Goal: Task Accomplishment & Management: Manage account settings

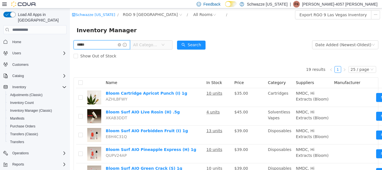
drag, startPoint x: 108, startPoint y: 41, endPoint x: 0, endPoint y: 67, distance: 110.6
click at [70, 67] on html "Schwazze New Mexico / RGO 9 Las Vegas / All Rooms / Export RGO 9 Las Vegas Inve…" at bounding box center [226, 88] width 312 height 161
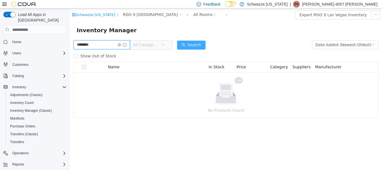
type input "********"
click at [191, 42] on button "Search" at bounding box center [191, 45] width 29 height 9
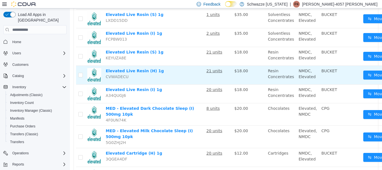
scroll to position [410, 0]
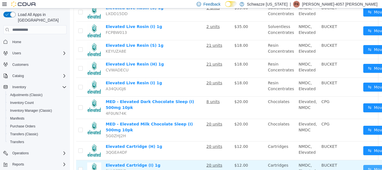
click at [369, 165] on button "Move" at bounding box center [376, 169] width 26 height 9
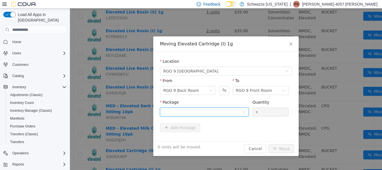
click at [183, 109] on div at bounding box center [202, 112] width 79 height 8
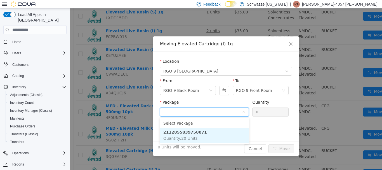
click at [201, 135] on li "2112855839758071 Quantity : 20 Units" at bounding box center [204, 134] width 89 height 15
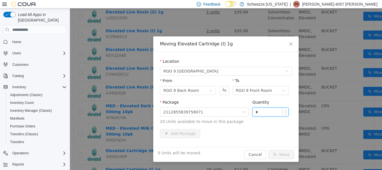
click at [264, 110] on input "*" at bounding box center [270, 112] width 36 height 8
type input "**"
click at [268, 150] on button "Move" at bounding box center [281, 154] width 26 height 9
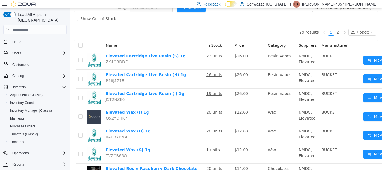
scroll to position [0, 0]
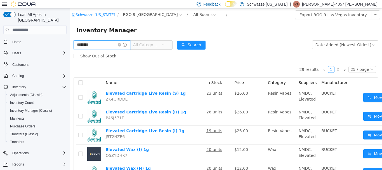
drag, startPoint x: 106, startPoint y: 40, endPoint x: 0, endPoint y: 85, distance: 115.5
click at [70, 85] on html "Schwazze New Mexico / RGO 9 Las Vegas / All Rooms / Export RGO 9 Las Vegas Inve…" at bounding box center [226, 88] width 312 height 161
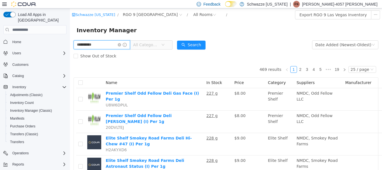
type input "**********"
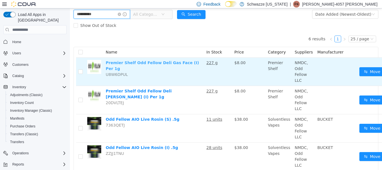
scroll to position [108, 0]
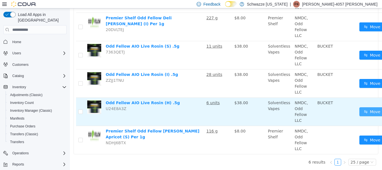
click at [366, 107] on button "Move" at bounding box center [372, 111] width 26 height 9
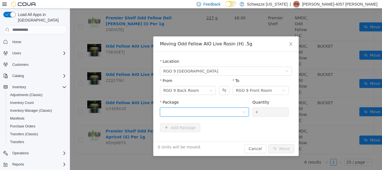
click at [185, 116] on div at bounding box center [204, 111] width 89 height 9
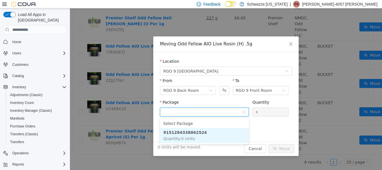
click at [208, 132] on li "9151284338862524 Quantity : 5 Units" at bounding box center [204, 135] width 89 height 15
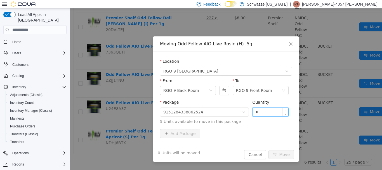
click at [260, 110] on input "*" at bounding box center [270, 112] width 36 height 8
type input "*"
click at [268, 150] on button "Move" at bounding box center [281, 154] width 26 height 9
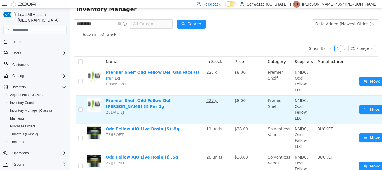
scroll to position [0, 0]
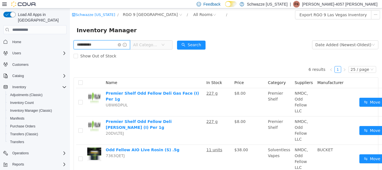
drag, startPoint x: 108, startPoint y: 46, endPoint x: 55, endPoint y: 65, distance: 56.1
click at [70, 65] on html "**********" at bounding box center [226, 88] width 312 height 161
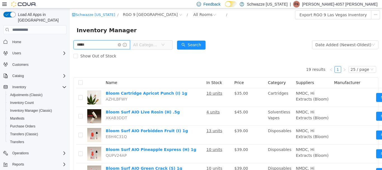
type input "*****"
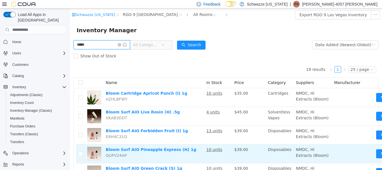
scroll to position [56, 0]
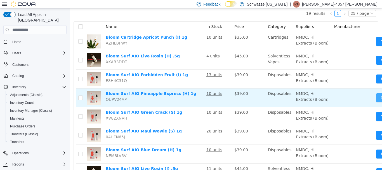
drag, startPoint x: 371, startPoint y: 108, endPoint x: 140, endPoint y: 167, distance: 238.1
click at [376, 102] on button "Move" at bounding box center [389, 97] width 26 height 9
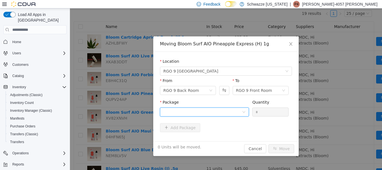
click at [210, 111] on div at bounding box center [202, 112] width 79 height 8
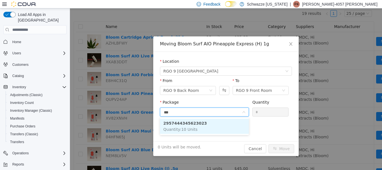
type input "****"
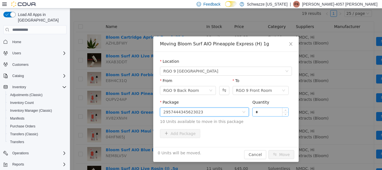
click at [272, 110] on input "*" at bounding box center [270, 112] width 36 height 8
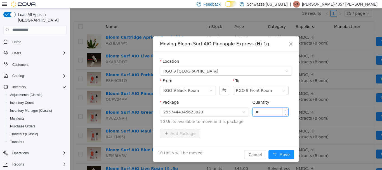
type input "**"
click at [268, 150] on button "Move" at bounding box center [281, 154] width 26 height 9
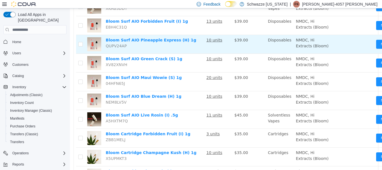
scroll to position [112, 0]
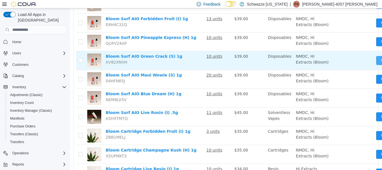
click at [376, 65] on button "Move" at bounding box center [389, 60] width 26 height 9
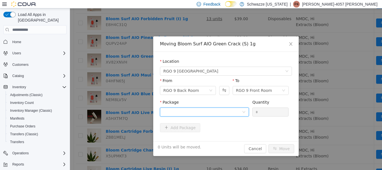
click at [216, 111] on div at bounding box center [202, 112] width 79 height 8
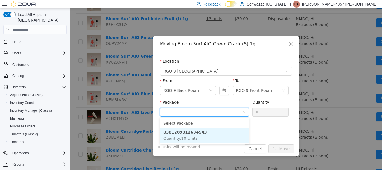
click at [216, 132] on li "8381209012634543 Quantity : 10 Units" at bounding box center [204, 134] width 89 height 15
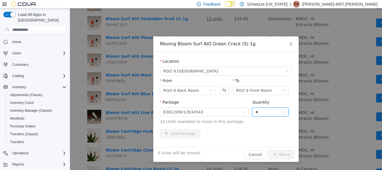
click at [278, 112] on input "*" at bounding box center [270, 112] width 36 height 8
type input "**"
click at [268, 150] on button "Move" at bounding box center [281, 154] width 26 height 9
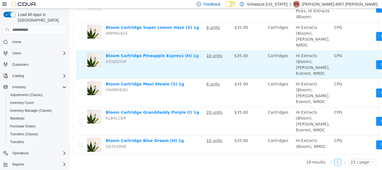
scroll to position [419, 0]
click at [376, 69] on button "Move" at bounding box center [389, 64] width 26 height 9
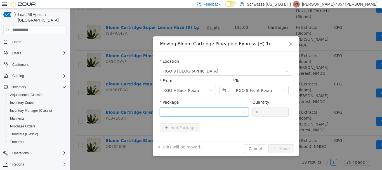
click at [181, 112] on div at bounding box center [202, 112] width 79 height 8
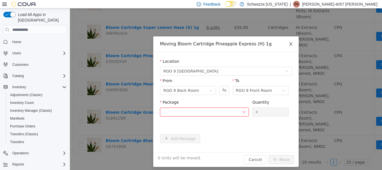
click at [292, 41] on span "Close" at bounding box center [291, 44] width 16 height 16
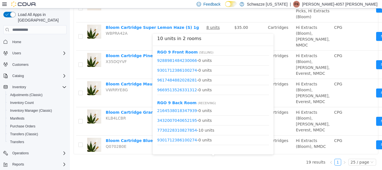
scroll to position [203, 0]
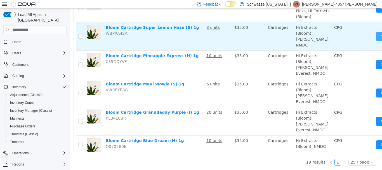
click at [376, 41] on button "Move" at bounding box center [389, 36] width 26 height 9
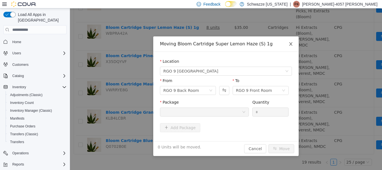
click at [291, 42] on icon "icon: close" at bounding box center [290, 44] width 4 height 4
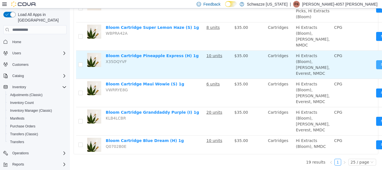
click at [376, 69] on button "Move" at bounding box center [389, 64] width 26 height 9
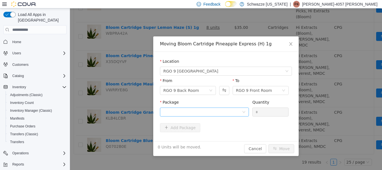
drag, startPoint x: 217, startPoint y: 119, endPoint x: 217, endPoint y: 115, distance: 4.5
click at [217, 118] on div "Package Quantity *" at bounding box center [226, 110] width 132 height 22
click at [217, 112] on div at bounding box center [202, 112] width 79 height 8
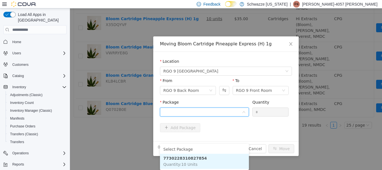
click at [224, 153] on li "7730228310827854 Quantity : 10 Units" at bounding box center [204, 160] width 89 height 15
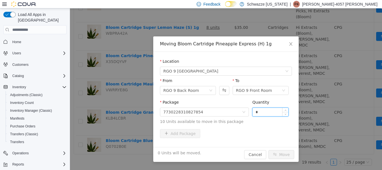
click at [273, 108] on input "*" at bounding box center [270, 112] width 36 height 8
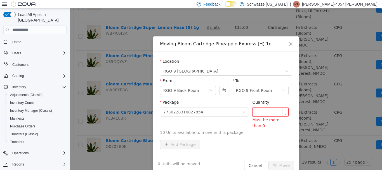
click at [256, 113] on input "Quantity" at bounding box center [270, 112] width 36 height 8
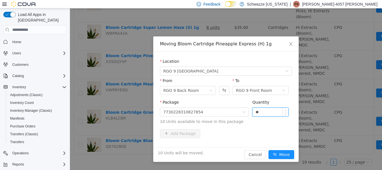
type input "**"
click at [268, 150] on button "Move" at bounding box center [281, 154] width 26 height 9
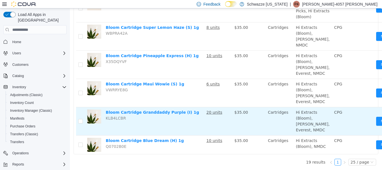
scroll to position [528, 0]
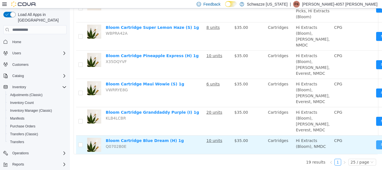
click at [376, 140] on button "Move" at bounding box center [389, 144] width 26 height 9
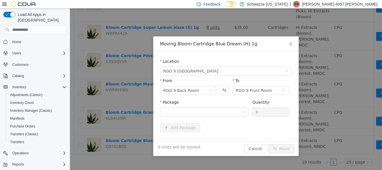
scroll to position [523, 0]
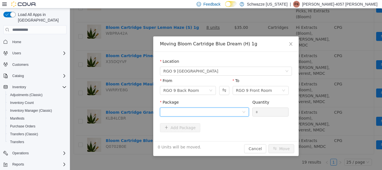
click at [240, 109] on div at bounding box center [202, 112] width 79 height 8
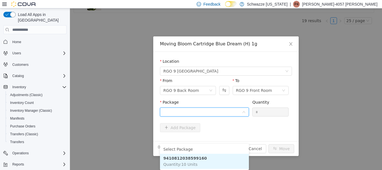
click at [231, 153] on li "9410812038599160 Quantity : 10 Units" at bounding box center [204, 160] width 89 height 15
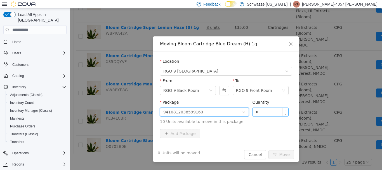
click at [264, 115] on input "*" at bounding box center [270, 112] width 36 height 8
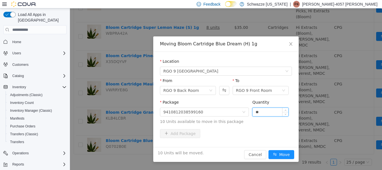
type input "**"
click at [268, 150] on button "Move" at bounding box center [281, 154] width 26 height 9
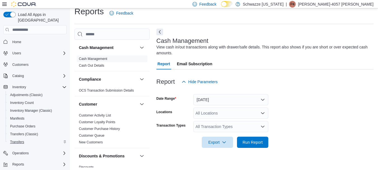
scroll to position [9, 0]
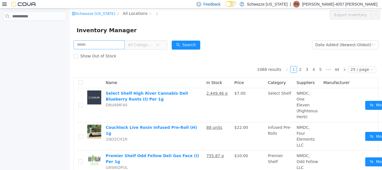
click at [93, 45] on input "text" at bounding box center [98, 44] width 51 height 9
type input "*******"
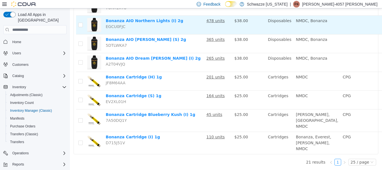
scroll to position [363, 0]
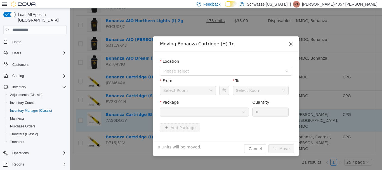
click at [290, 46] on icon "icon: close" at bounding box center [290, 44] width 4 height 4
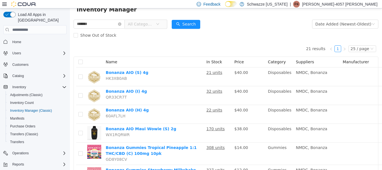
scroll to position [0, 0]
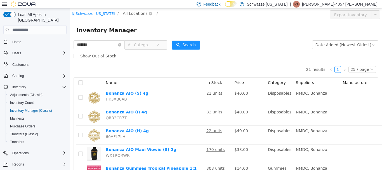
click at [132, 14] on span "All Locations" at bounding box center [135, 13] width 25 height 6
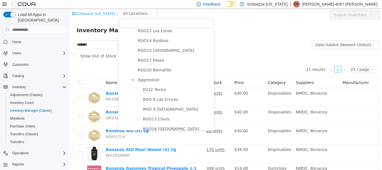
scroll to position [307, 0]
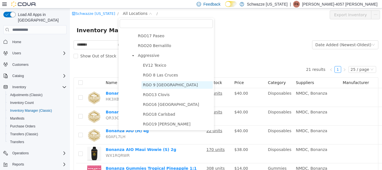
click at [156, 83] on span "RGO 9 [GEOGRAPHIC_DATA]" at bounding box center [170, 84] width 55 height 4
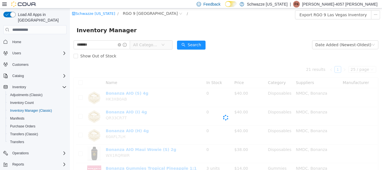
drag, startPoint x: 222, startPoint y: 56, endPoint x: 226, endPoint y: 67, distance: 11.7
click at [223, 56] on div "Show Out of Stock" at bounding box center [225, 55] width 305 height 11
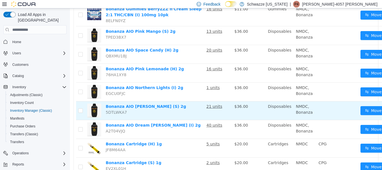
scroll to position [219, 0]
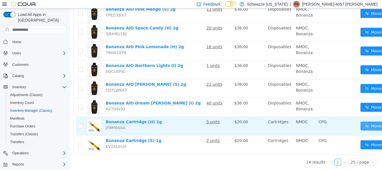
click at [372, 122] on button "Move" at bounding box center [373, 125] width 26 height 9
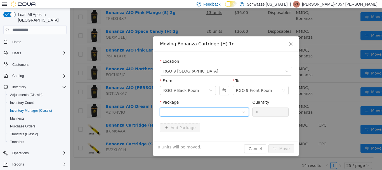
click at [204, 107] on div at bounding box center [204, 111] width 89 height 9
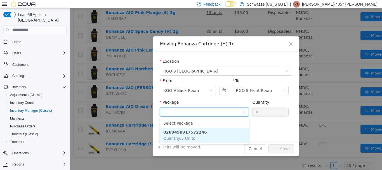
click at [214, 139] on li "0289498917572246 Quantity : 5 Units" at bounding box center [204, 134] width 89 height 15
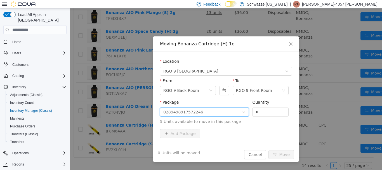
drag, startPoint x: 274, startPoint y: 111, endPoint x: 268, endPoint y: 107, distance: 7.1
click at [272, 110] on input "*" at bounding box center [270, 112] width 36 height 8
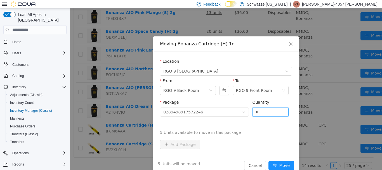
type input "*"
click at [268, 161] on button "Move" at bounding box center [281, 165] width 26 height 9
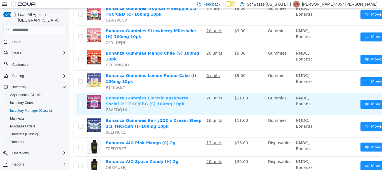
scroll to position [75, 0]
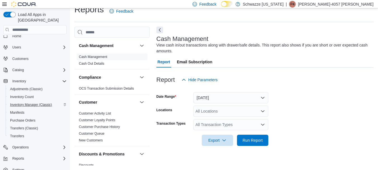
scroll to position [8, 0]
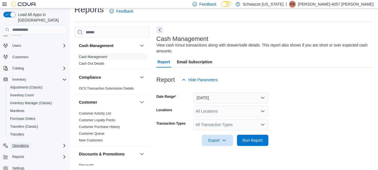
click at [31, 142] on button "Operations" at bounding box center [20, 145] width 21 height 7
click at [34, 151] on span "Cash Management" at bounding box center [24, 153] width 28 height 4
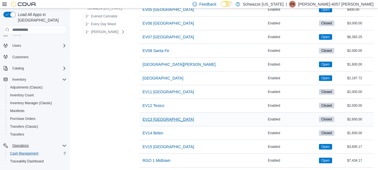
scroll to position [196, 0]
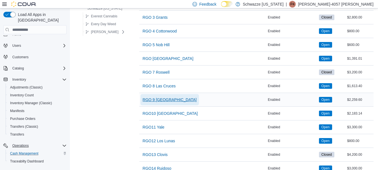
click at [166, 98] on span "RGO 9 [GEOGRAPHIC_DATA]" at bounding box center [170, 100] width 54 height 6
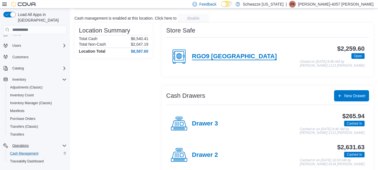
scroll to position [112, 0]
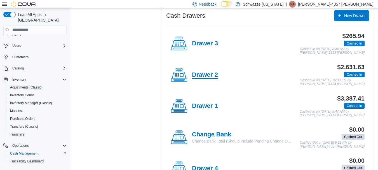
click at [205, 73] on h4 "Drawer 2" at bounding box center [205, 74] width 26 height 7
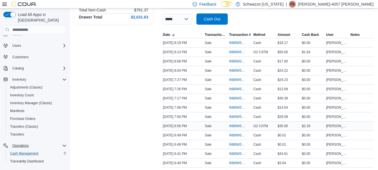
scroll to position [56, 0]
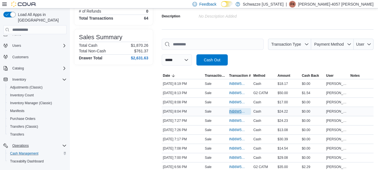
click at [238, 109] on span "INB6W5-3417176" at bounding box center [237, 111] width 16 height 4
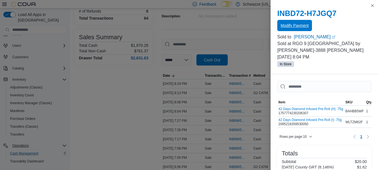
click at [293, 22] on span "Modify Payment" at bounding box center [294, 25] width 28 height 11
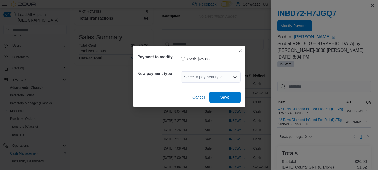
click at [217, 77] on div "Select a payment type" at bounding box center [211, 76] width 60 height 11
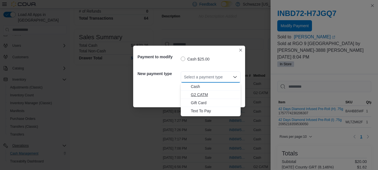
click at [209, 92] on span "G2 CATM" at bounding box center [214, 95] width 46 height 6
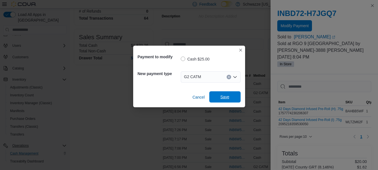
click at [235, 94] on span "Save" at bounding box center [224, 96] width 25 height 11
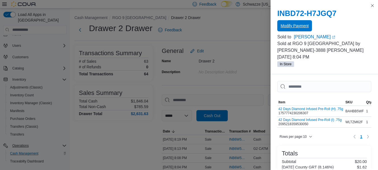
scroll to position [0, 0]
